Goal: Information Seeking & Learning: Learn about a topic

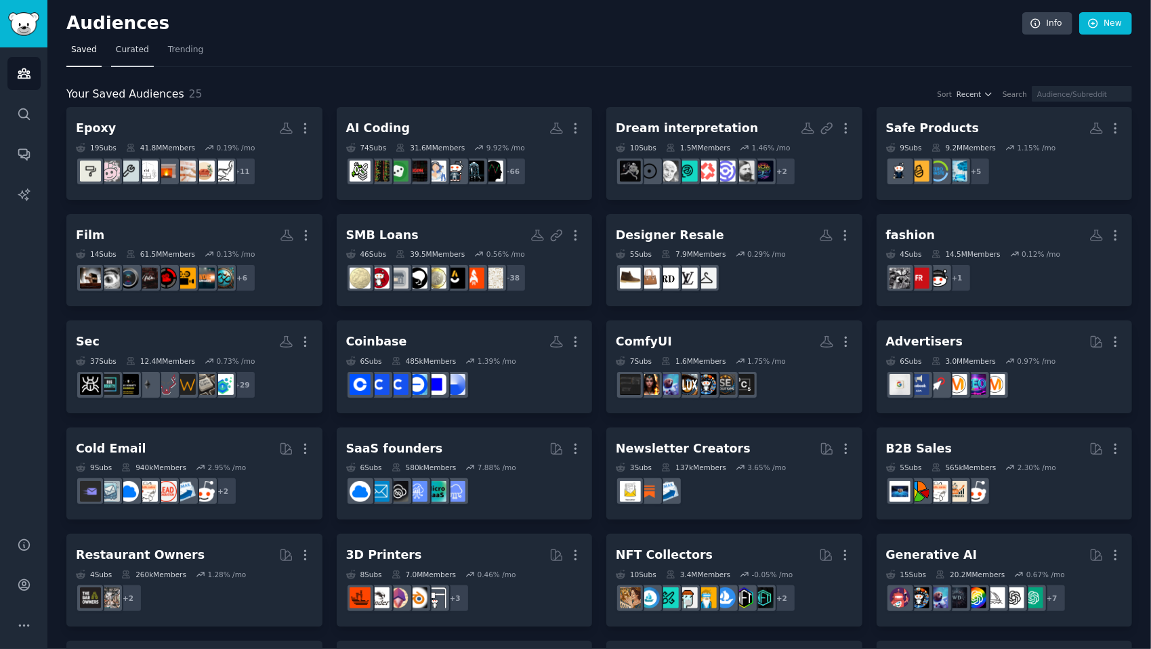
click at [131, 48] on span "Curated" at bounding box center [132, 50] width 33 height 12
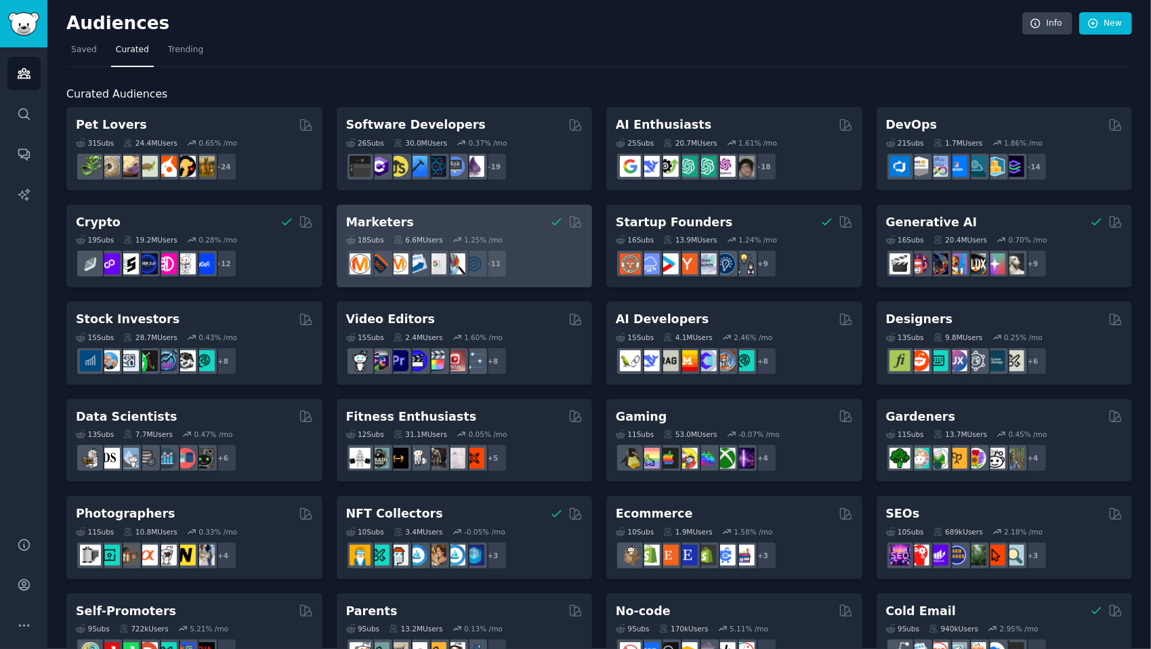
click at [516, 226] on div "Marketers You have already saved this curated audience" at bounding box center [464, 222] width 237 height 17
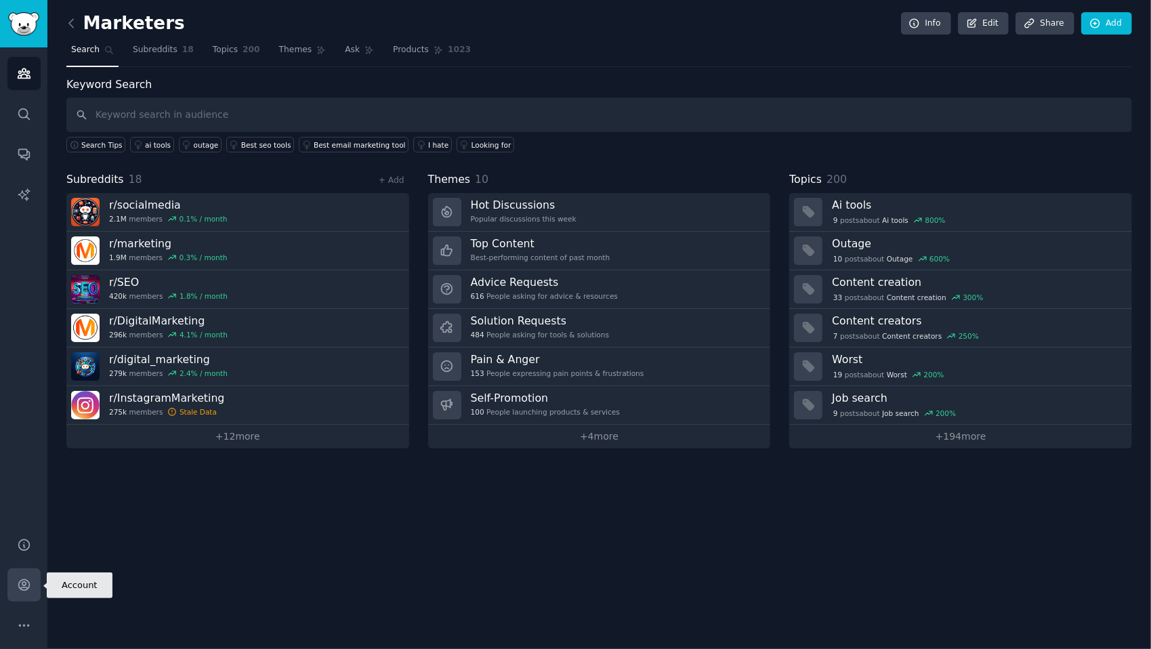
click at [30, 580] on icon "Sidebar" at bounding box center [24, 585] width 14 height 14
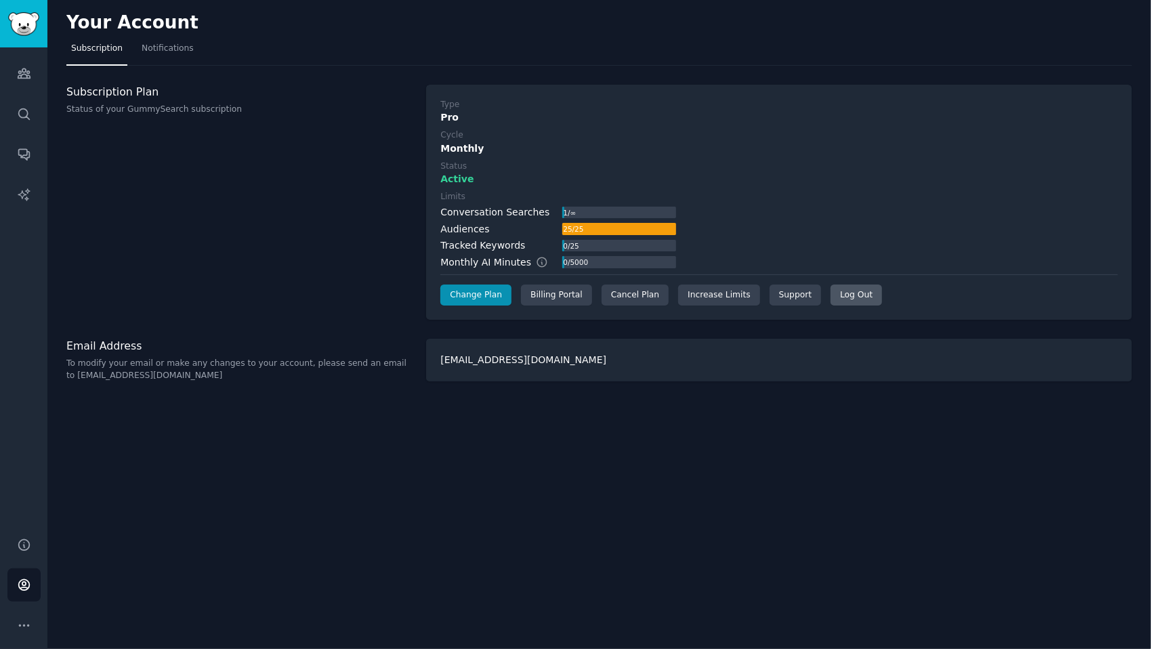
click at [839, 297] on div "Log Out" at bounding box center [856, 296] width 51 height 22
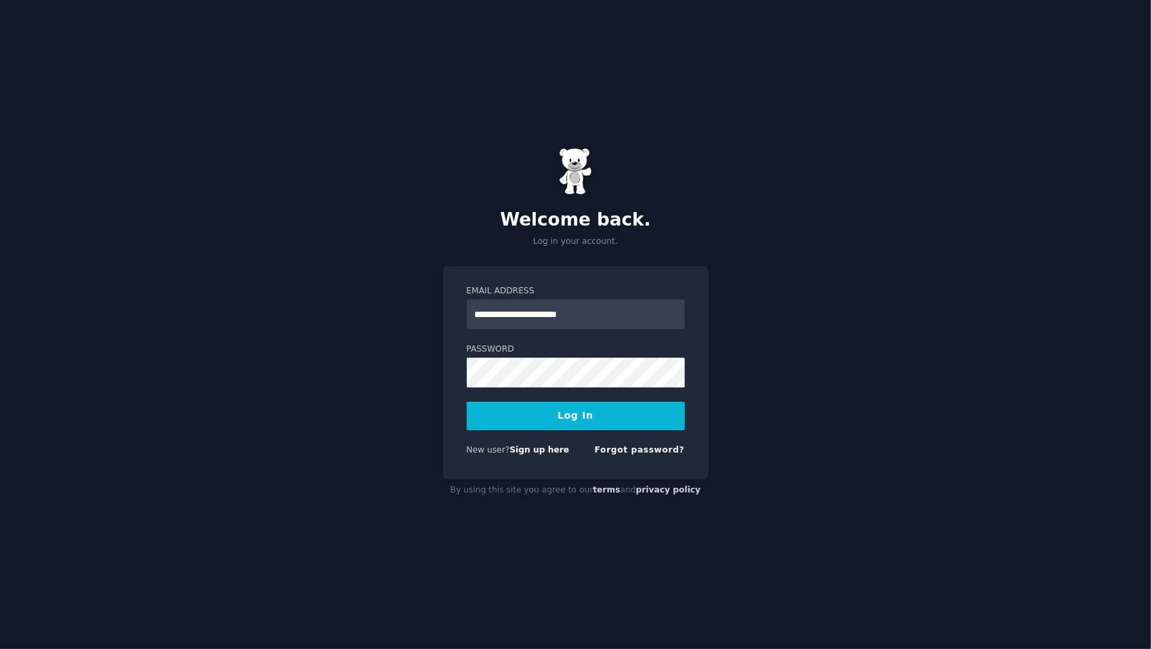
click at [575, 315] on input "**********" at bounding box center [576, 314] width 218 height 30
type input "**********"
click at [539, 419] on button "Log In" at bounding box center [576, 416] width 218 height 28
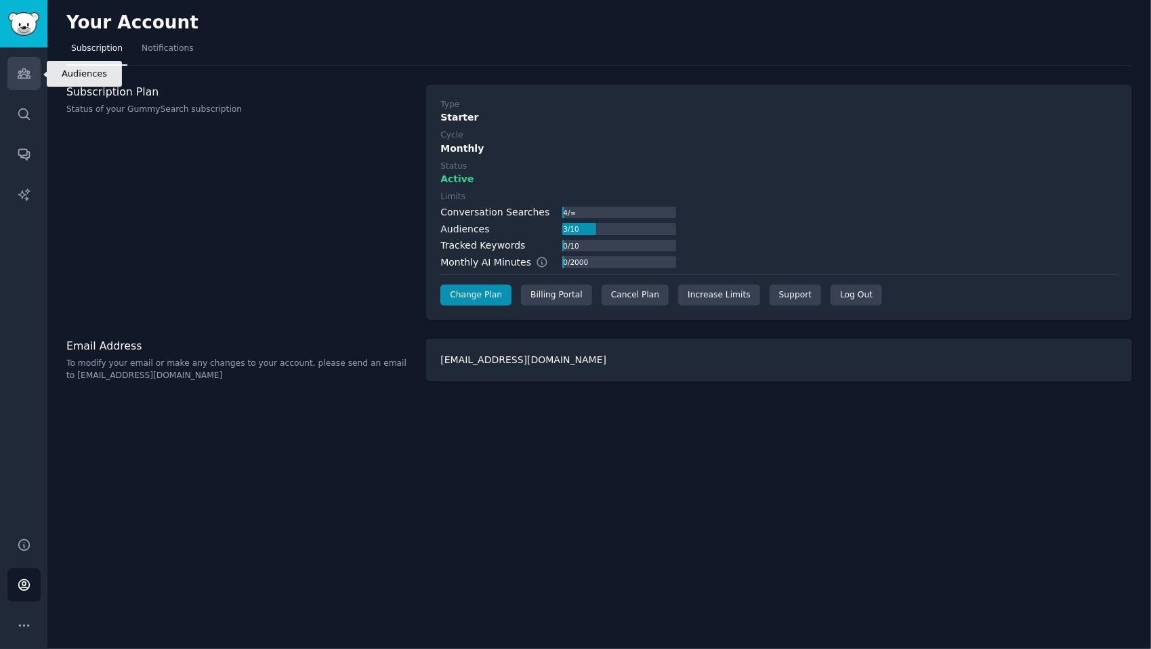
click at [12, 75] on link "Audiences" at bounding box center [23, 73] width 33 height 33
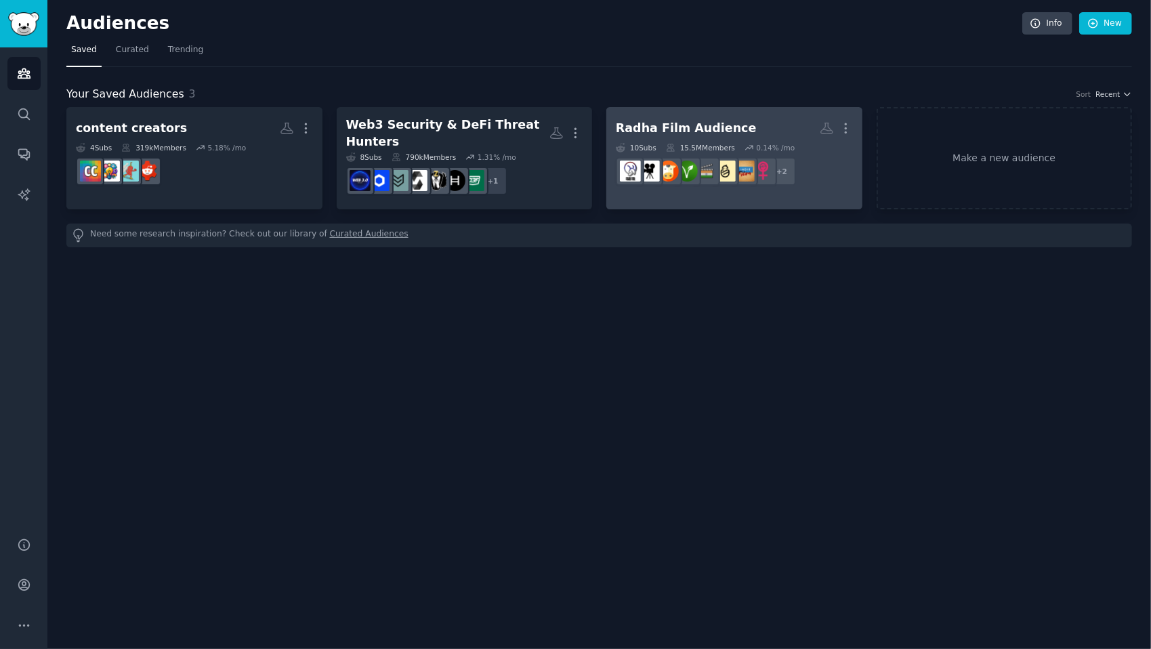
click at [726, 125] on div "Radha Film Audience" at bounding box center [686, 128] width 141 height 17
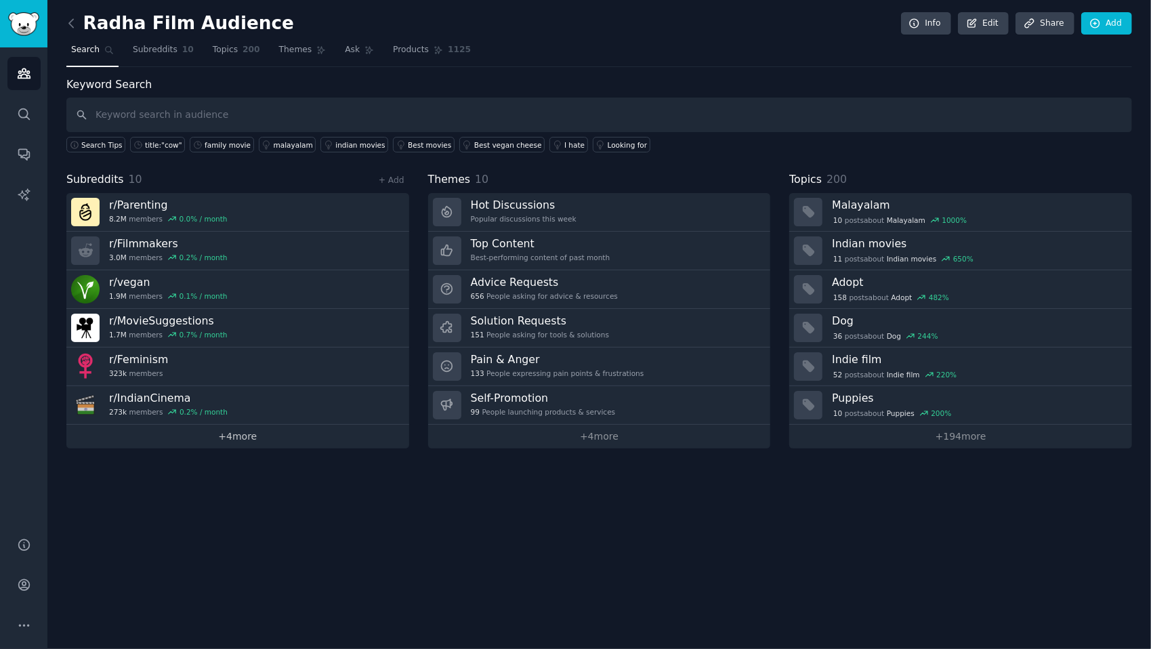
click at [249, 435] on link "+ 4 more" at bounding box center [237, 437] width 343 height 24
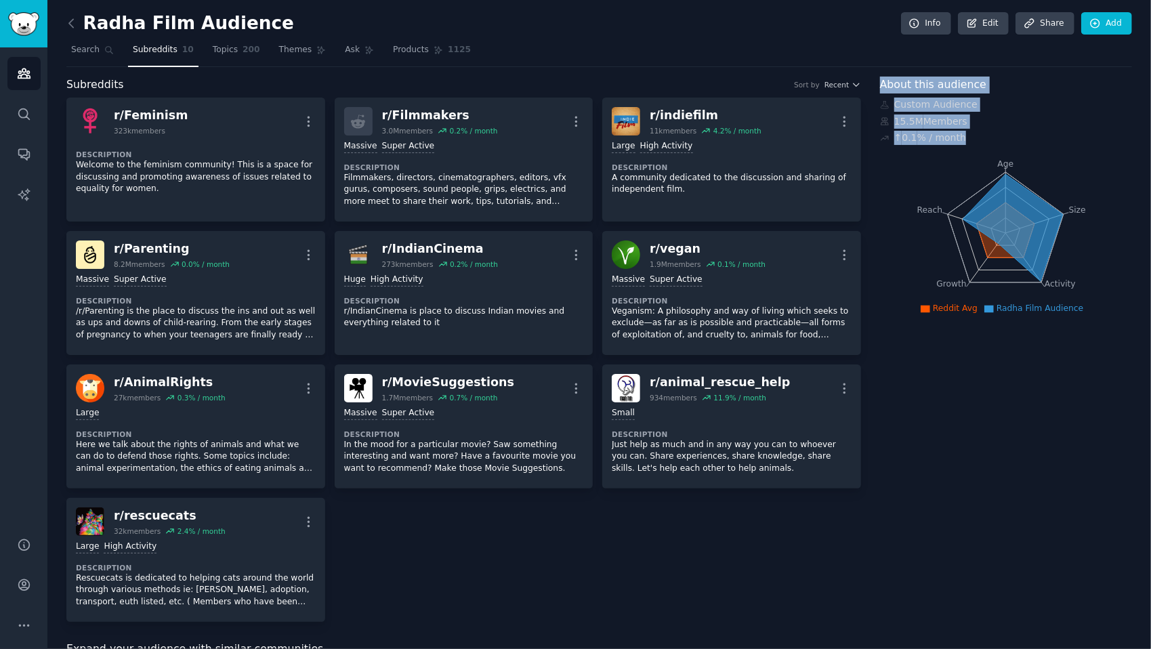
drag, startPoint x: 881, startPoint y: 81, endPoint x: 963, endPoint y: 142, distance: 102.7
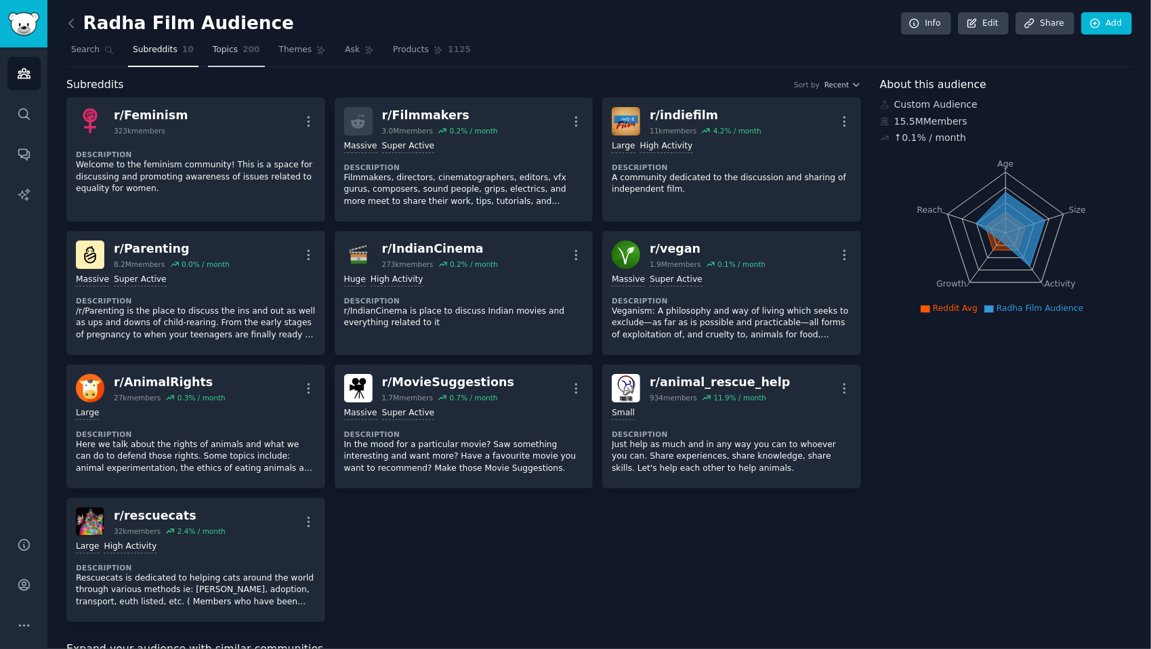
click at [221, 52] on span "Topics" at bounding box center [225, 50] width 25 height 12
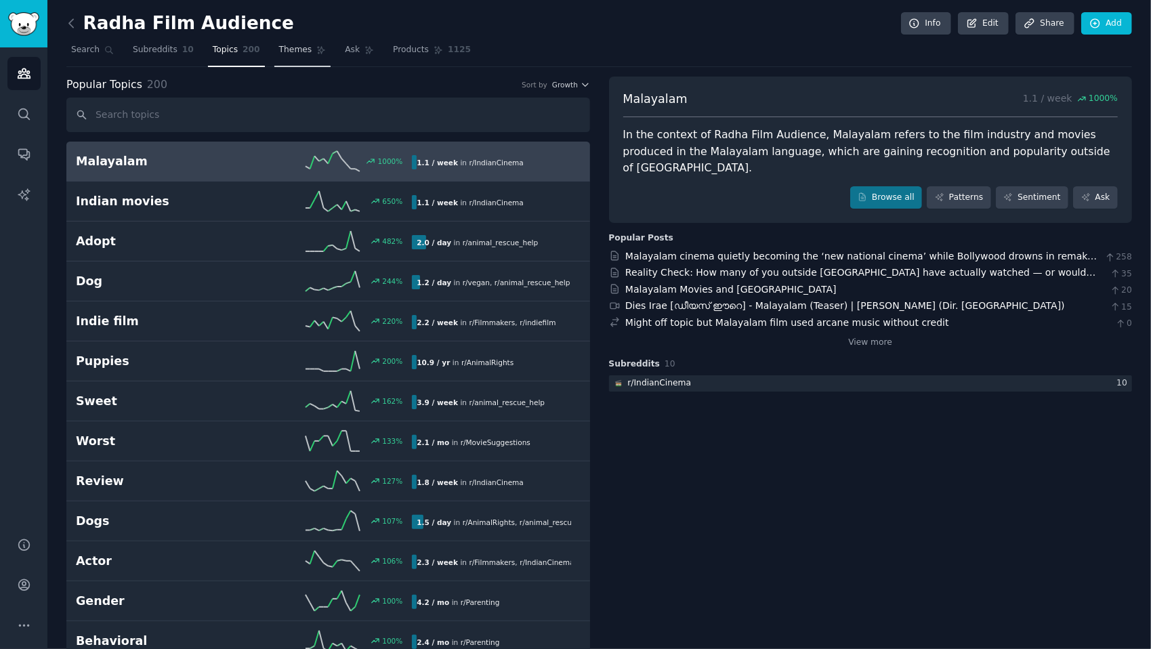
click at [284, 43] on link "Themes" at bounding box center [302, 53] width 57 height 28
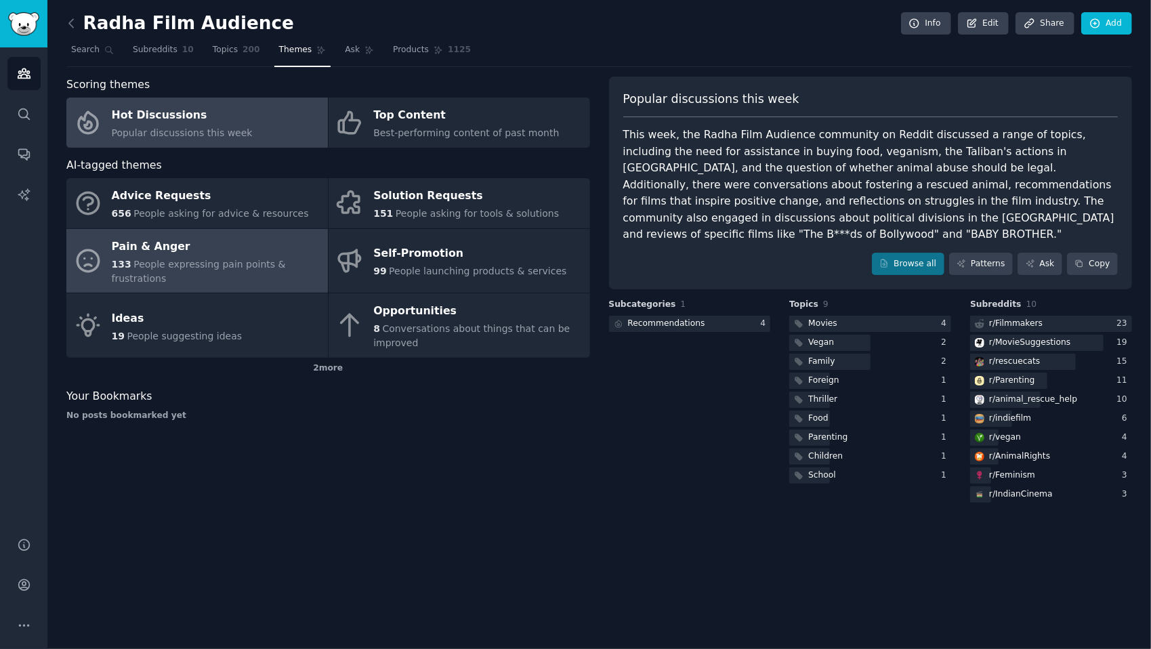
click at [224, 260] on span "People expressing pain points & frustrations" at bounding box center [199, 271] width 174 height 25
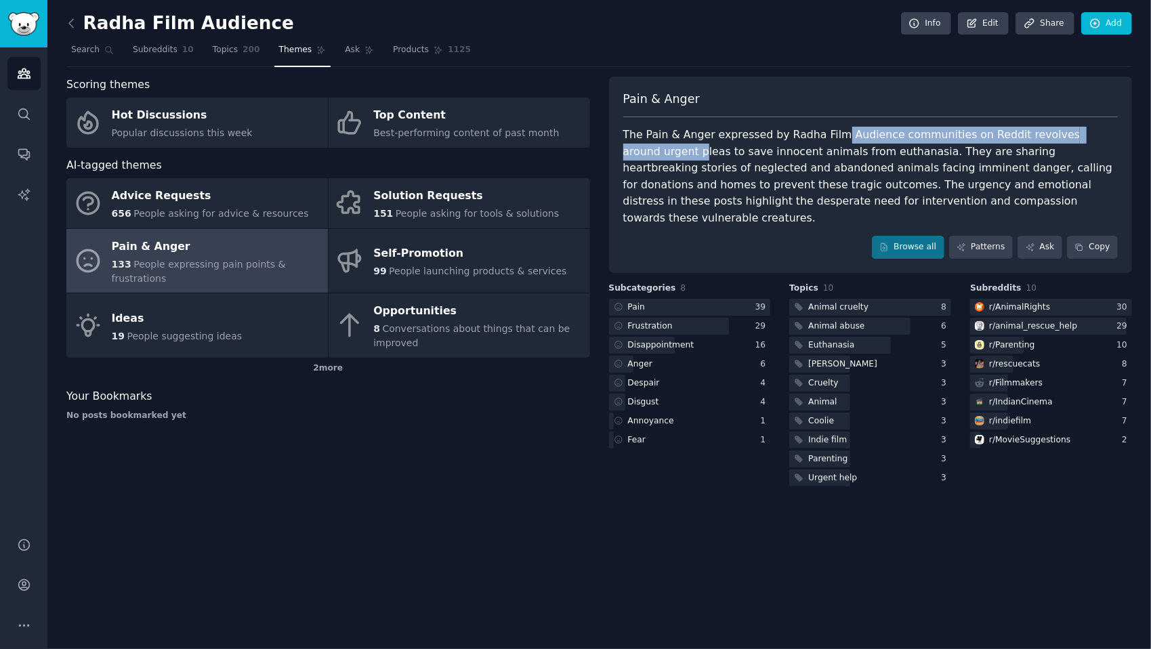
drag, startPoint x: 629, startPoint y: 146, endPoint x: 825, endPoint y: 128, distance: 197.3
click at [825, 128] on div "The Pain & Anger expressed by Radha Film Audience communities on Reddit revolve…" at bounding box center [870, 177] width 495 height 100
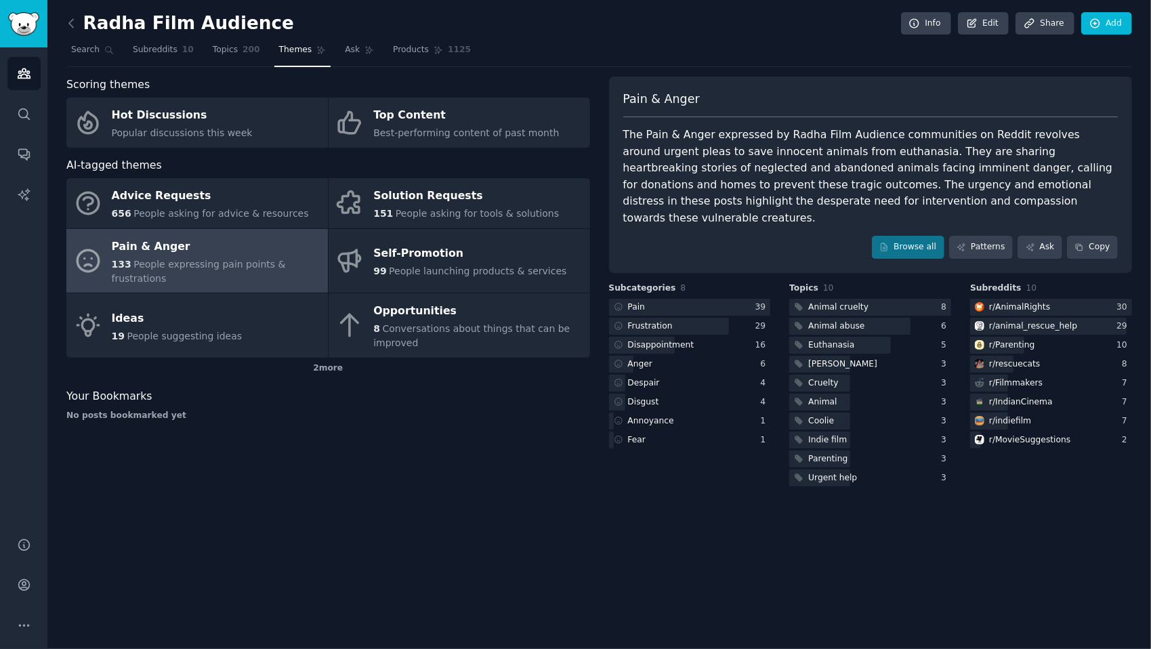
drag, startPoint x: 825, startPoint y: 128, endPoint x: 771, endPoint y: 138, distance: 55.1
click at [758, 140] on div "The Pain & Anger expressed by Radha Film Audience communities on Reddit revolve…" at bounding box center [870, 177] width 495 height 100
drag, startPoint x: 692, startPoint y: 147, endPoint x: 841, endPoint y: 142, distance: 149.1
click at [841, 142] on div "The Pain & Anger expressed by Radha Film Audience communities on Reddit revolve…" at bounding box center [870, 177] width 495 height 100
click at [74, 27] on icon at bounding box center [71, 23] width 14 height 14
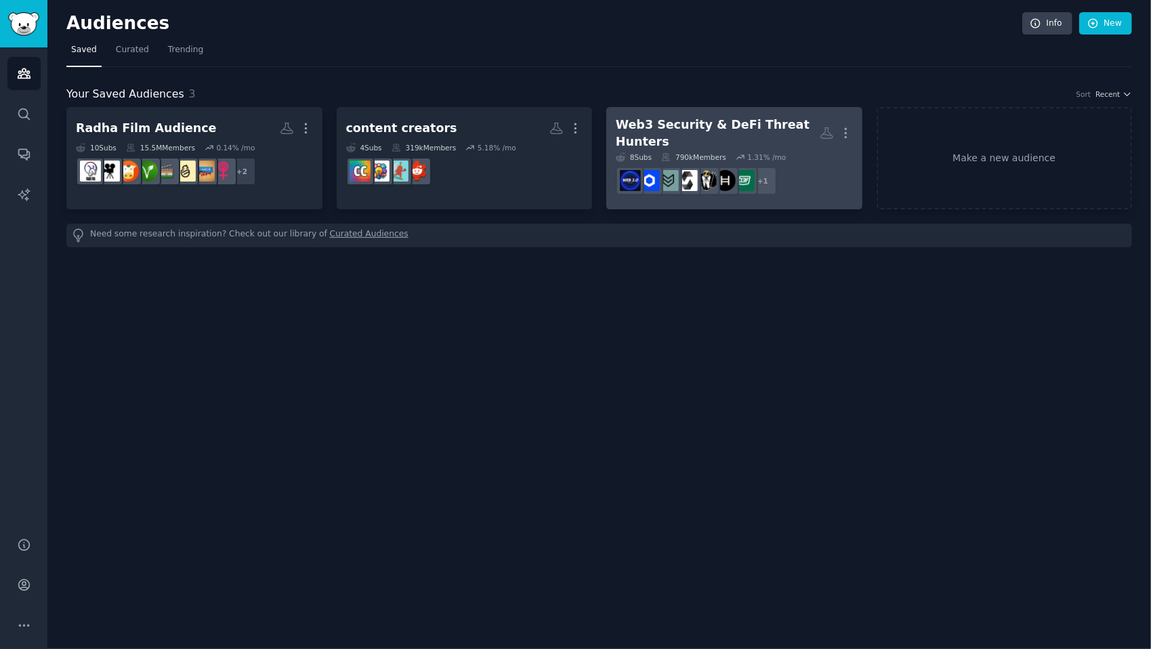
click at [721, 137] on h2 "Web3 Security & DeFi Threat Hunters More" at bounding box center [734, 133] width 237 height 33
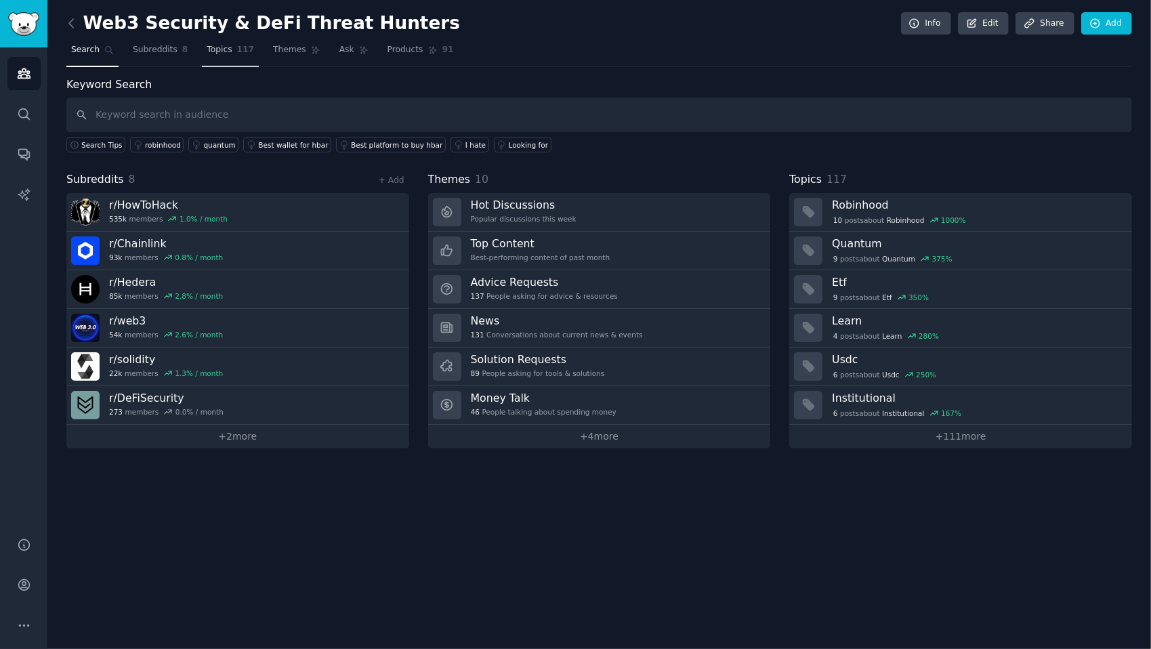
click at [215, 51] on span "Topics" at bounding box center [219, 50] width 25 height 12
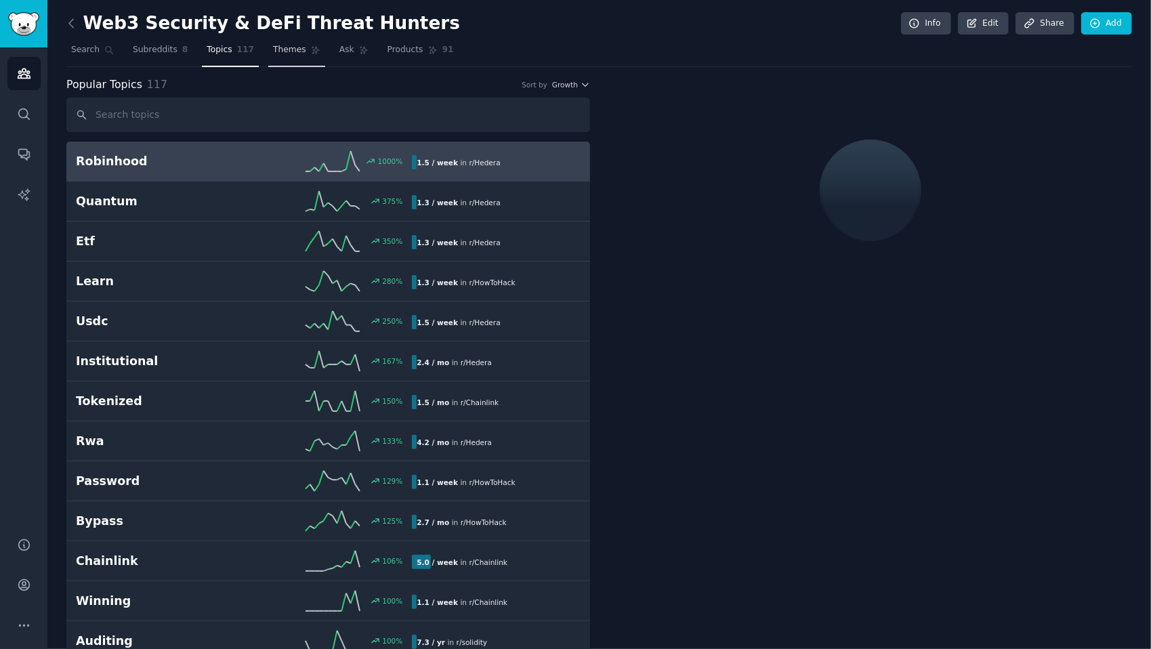
click at [311, 48] on icon at bounding box center [315, 49] width 9 height 9
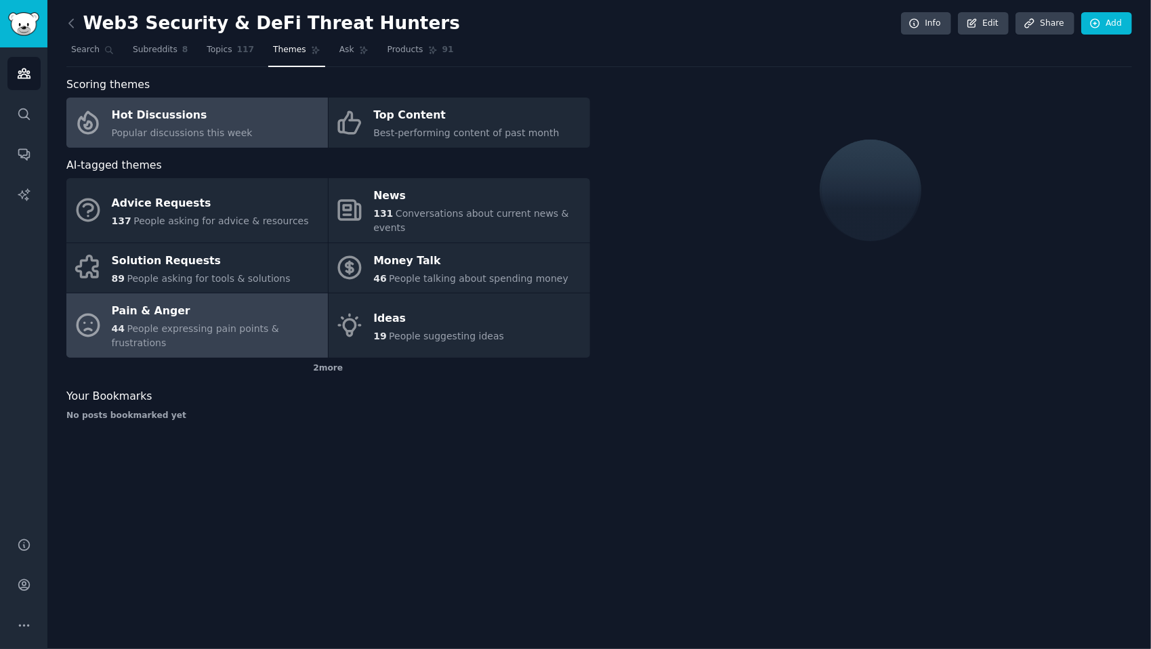
click at [207, 323] on span "People expressing pain points & frustrations" at bounding box center [195, 335] width 167 height 25
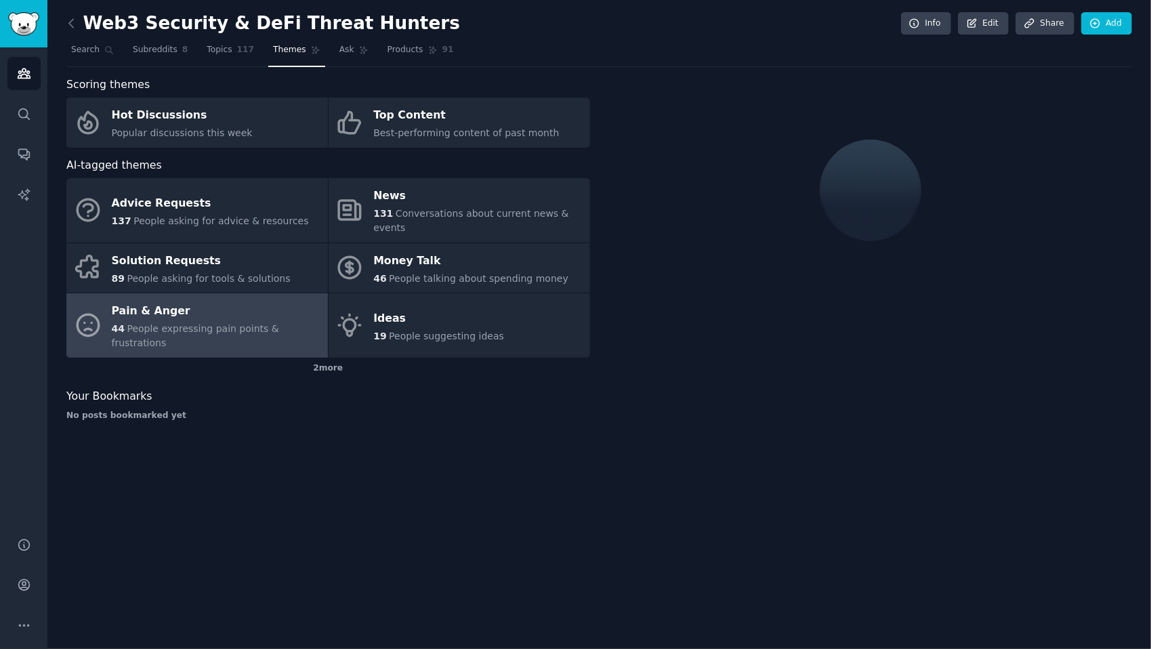
click at [219, 301] on div "Pain & Anger" at bounding box center [216, 312] width 209 height 22
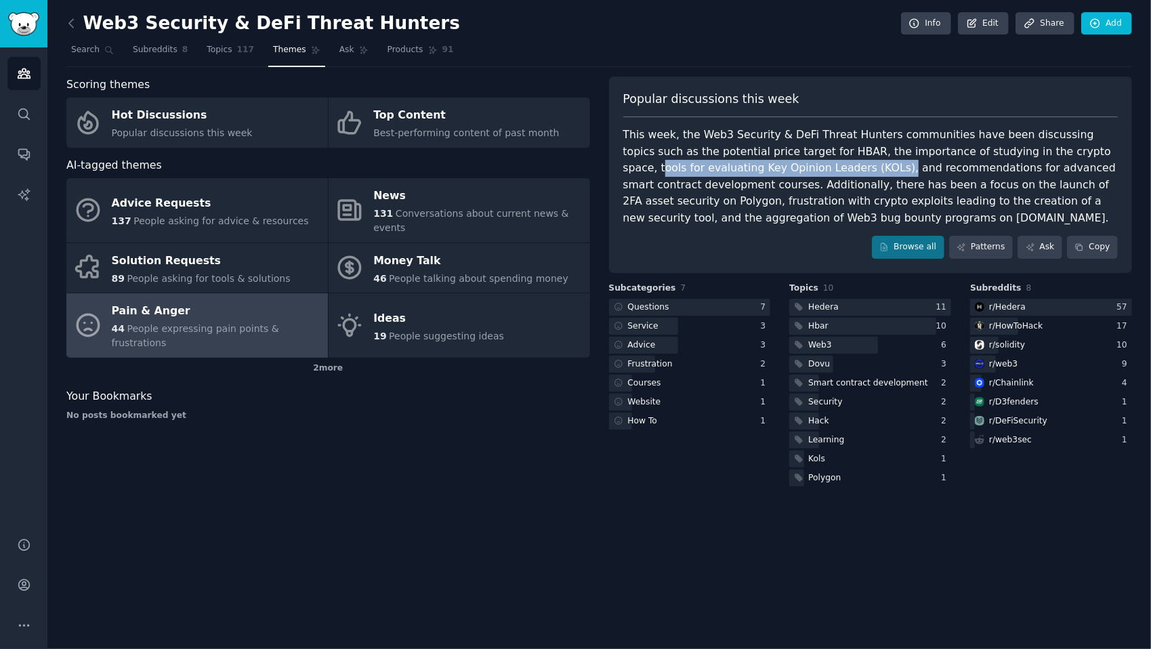
drag, startPoint x: 1019, startPoint y: 152, endPoint x: 755, endPoint y: 163, distance: 263.8
click at [755, 163] on div "This week, the Web3 Security & DeFi Threat Hunters communities have been discus…" at bounding box center [870, 177] width 495 height 100
click at [260, 406] on div "Scoring themes Hot Discussions Popular discussions this week Top Content Best-p…" at bounding box center [328, 283] width 524 height 413
click at [133, 539] on div "Web3 Security & DeFi Threat Hunters Info Edit Share Add Search Subreddits 8 Top…" at bounding box center [599, 324] width 1104 height 649
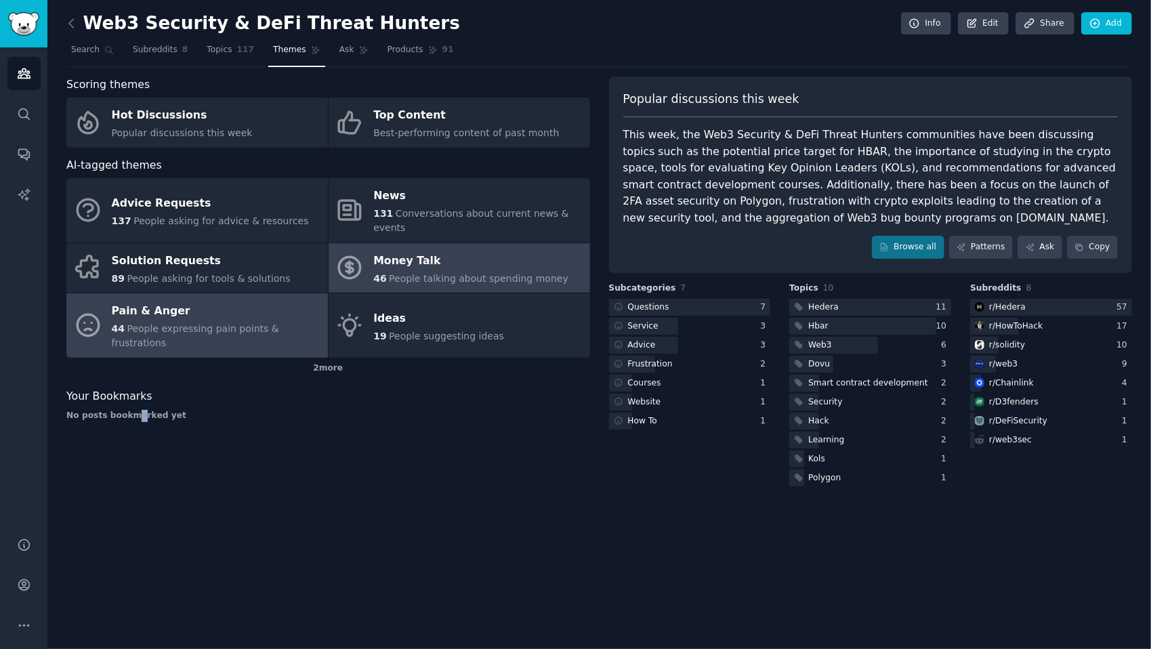
click at [493, 250] on div "Money Talk" at bounding box center [470, 261] width 195 height 22
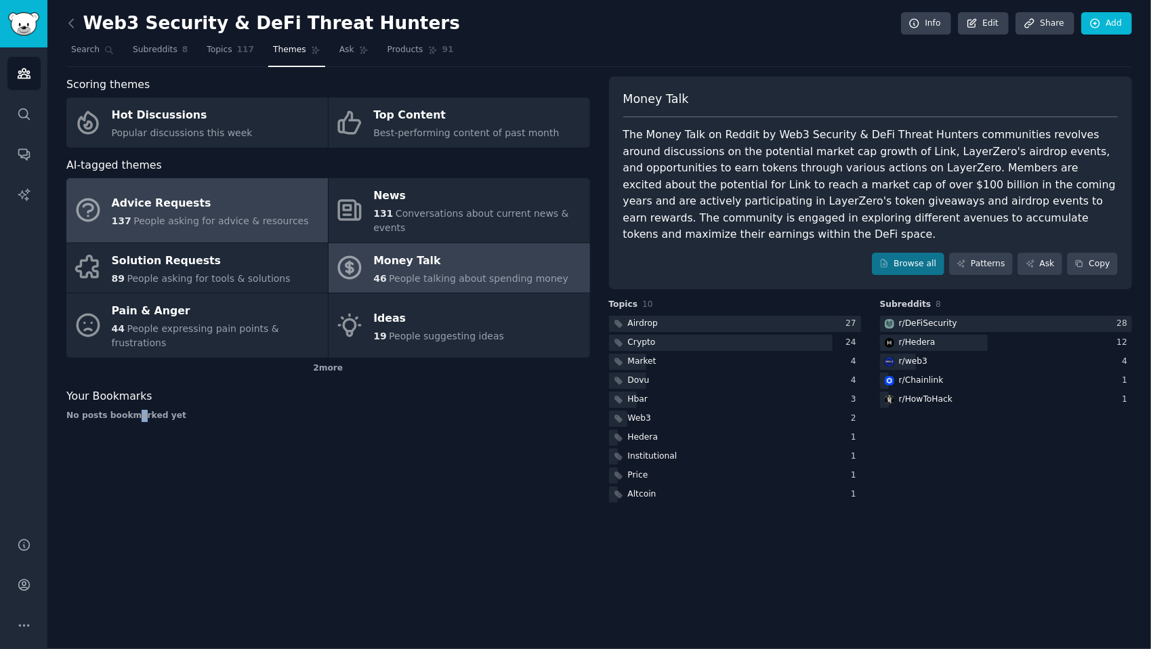
click at [194, 195] on div "Advice Requests" at bounding box center [210, 203] width 197 height 22
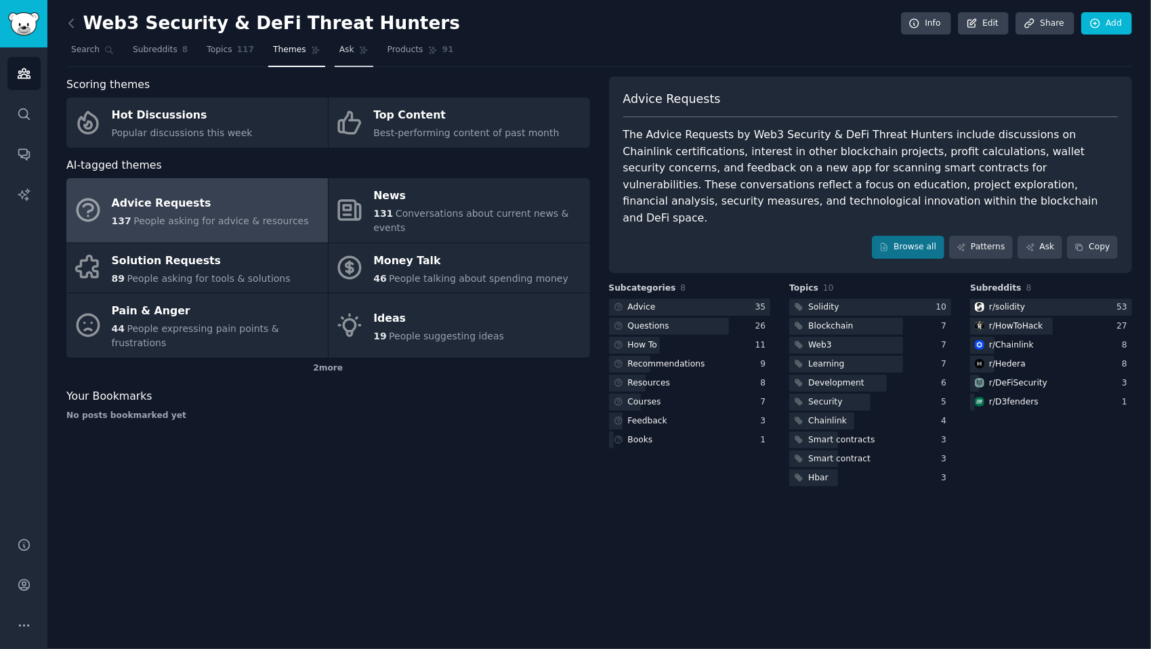
drag, startPoint x: 330, startPoint y: 33, endPoint x: 333, endPoint y: 39, distance: 7.0
click at [333, 38] on div "Web3 Security & DeFi Threat Hunters Info Edit Share Add" at bounding box center [599, 26] width 1066 height 28
click at [339, 45] on span "Ask" at bounding box center [346, 50] width 15 height 12
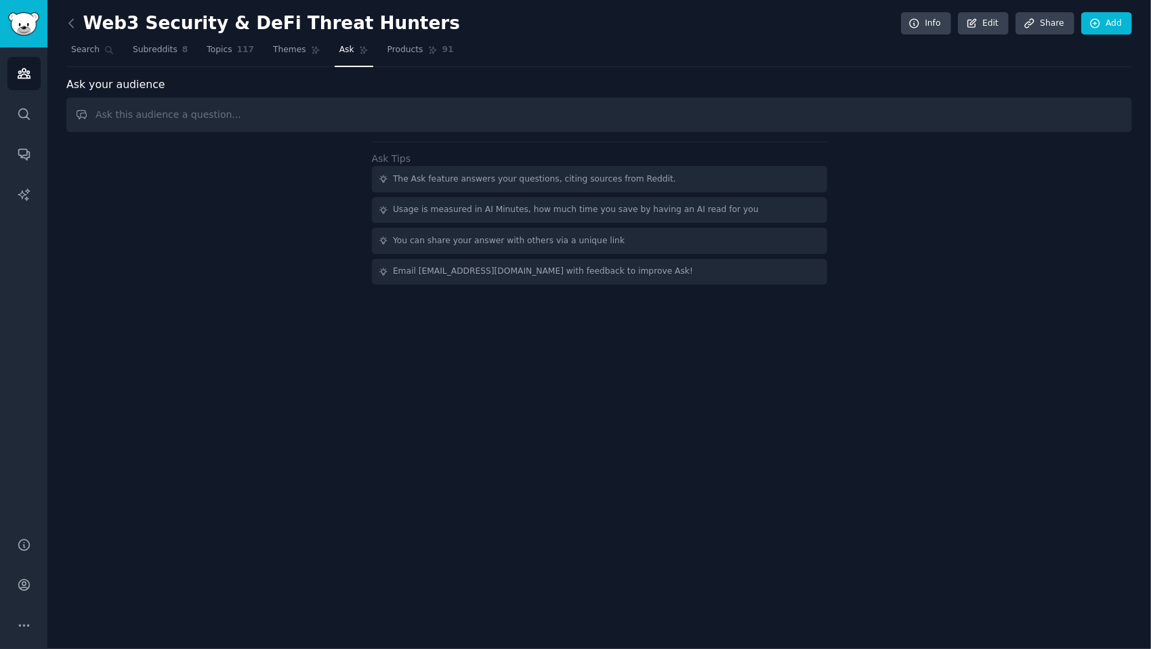
click at [151, 115] on input "text" at bounding box center [599, 115] width 1066 height 35
click at [388, 46] on span "Products" at bounding box center [406, 50] width 36 height 12
